Goal: Information Seeking & Learning: Compare options

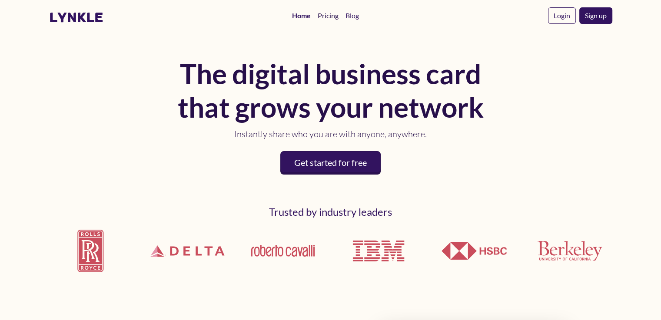
click at [320, 15] on link "Pricing" at bounding box center [328, 15] width 28 height 17
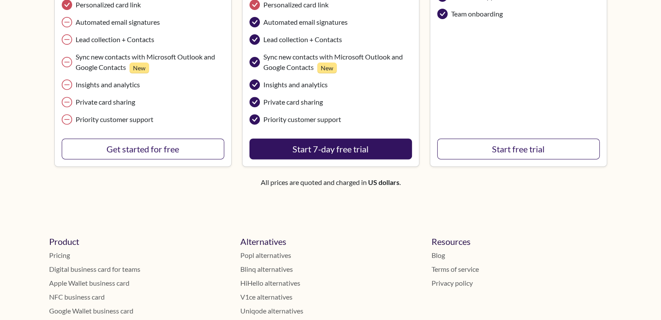
scroll to position [356, 0]
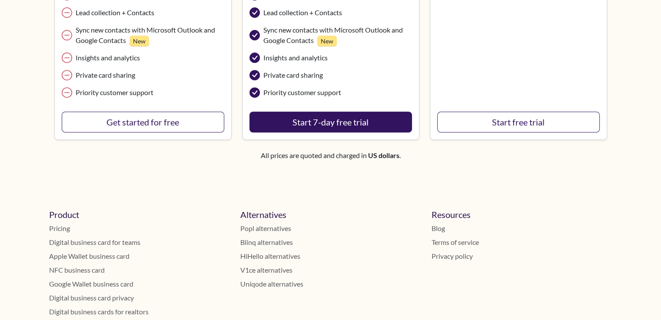
click at [257, 228] on link "Popl alternatives" at bounding box center [330, 228] width 181 height 10
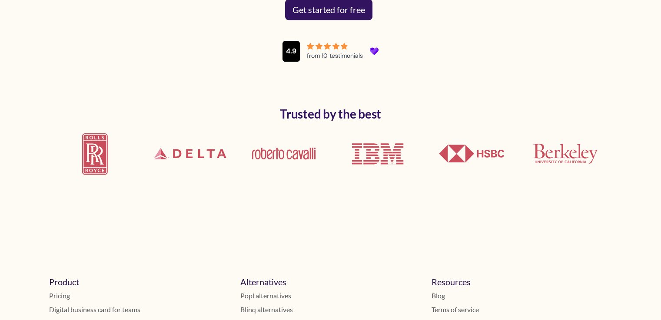
scroll to position [7643, 0]
